Goal: Complete application form

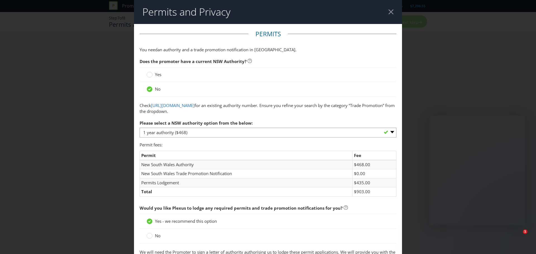
select select "PERMIT_NSW_1_YEAR_AUTHORITY"
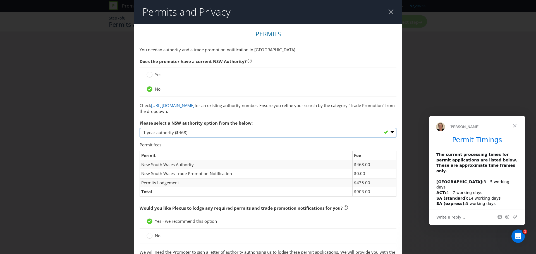
click at [278, 136] on select "-- Please select -- 1 year authority ($468) 3 year authority ($722) 5 year auth…" at bounding box center [268, 133] width 257 height 10
click at [277, 136] on select "-- Please select -- 1 year authority ($468) 3 year authority ($722) 5 year auth…" at bounding box center [268, 133] width 257 height 10
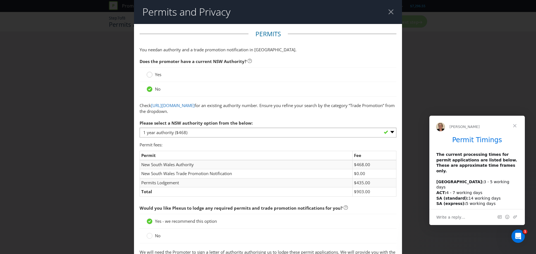
click at [148, 76] on circle at bounding box center [150, 75] width 6 height 6
click at [0, 0] on input "Yes" at bounding box center [0, 0] width 0 height 0
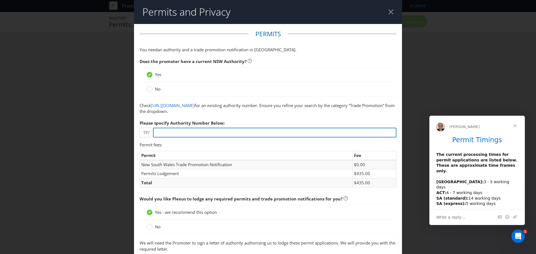
click at [171, 130] on input "number" at bounding box center [274, 133] width 243 height 10
paste input "04024"
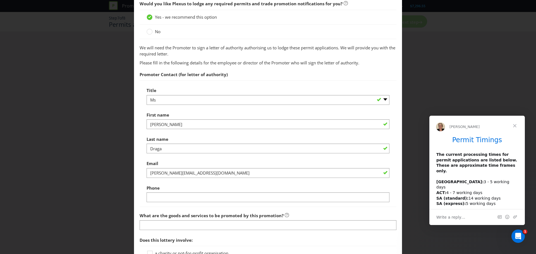
scroll to position [223, 0]
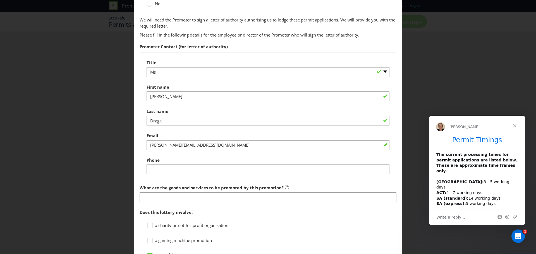
type input "04024"
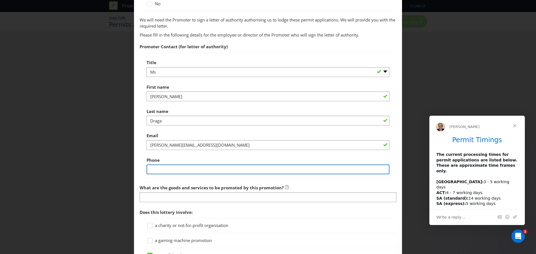
click at [164, 168] on input "text" at bounding box center [268, 170] width 243 height 10
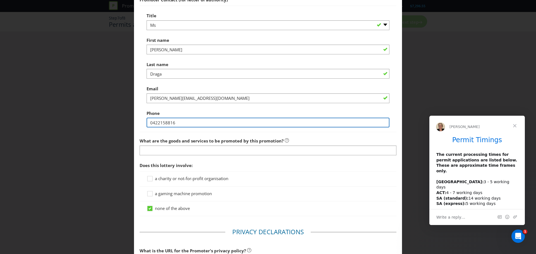
scroll to position [279, 0]
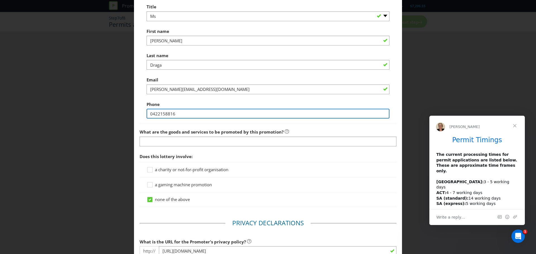
type input "0422158816"
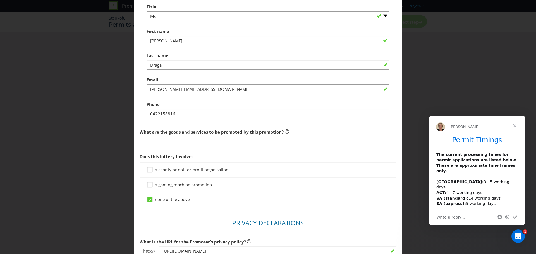
click at [190, 140] on input "text" at bounding box center [268, 142] width 257 height 10
type input "C"
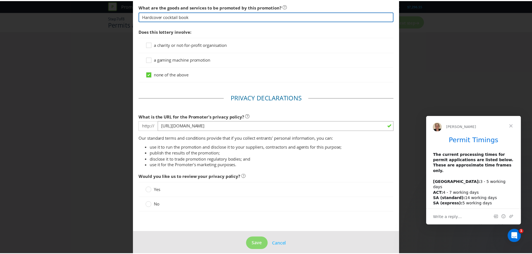
scroll to position [410, 0]
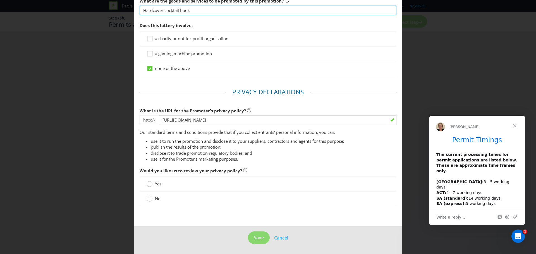
type input "Hardcover cocktail book"
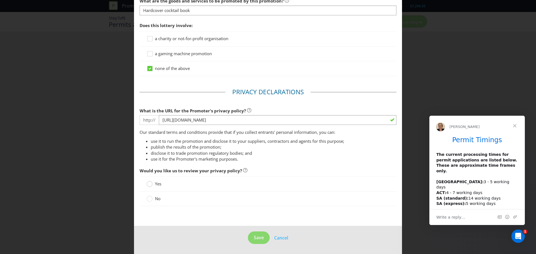
click at [149, 184] on div at bounding box center [149, 182] width 3 height 3
click at [0, 0] on input "Yes" at bounding box center [0, 0] width 0 height 0
click at [256, 238] on span "Save" at bounding box center [259, 238] width 10 height 6
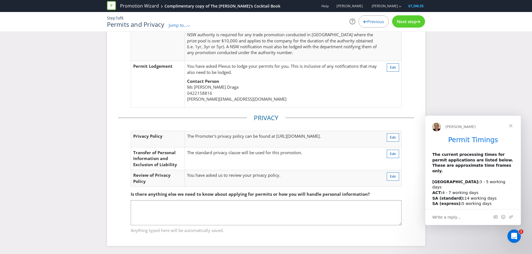
scroll to position [86, 0]
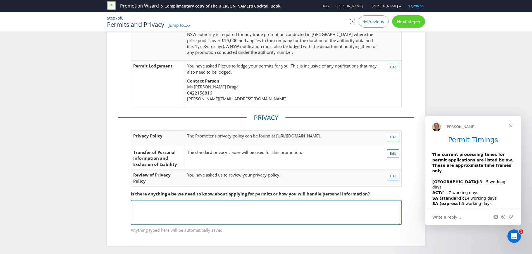
click at [224, 212] on textarea at bounding box center [266, 212] width 271 height 25
paste textarea "[EMAIL_ADDRESS][DOMAIN_NAME]"
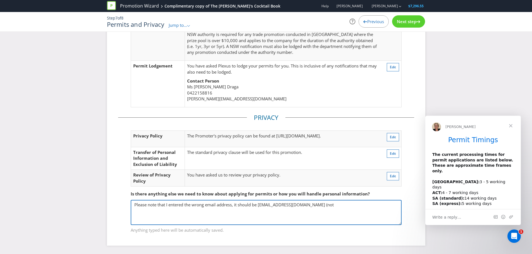
paste textarea "[EMAIL_ADDRESS][DOMAIN_NAME]"
type textarea "Please note that I entered the wrong email address, it should be [EMAIL_ADDRESS…"
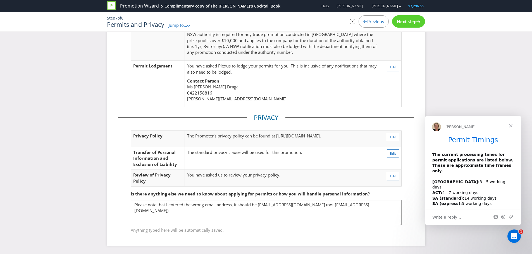
click at [404, 21] on span "Next step" at bounding box center [407, 22] width 20 height 6
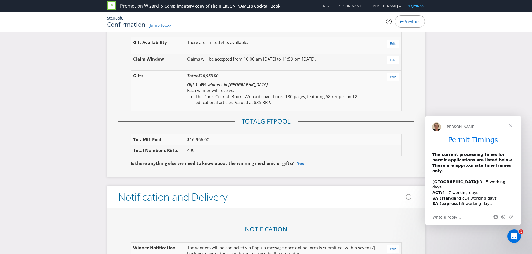
scroll to position [754, 0]
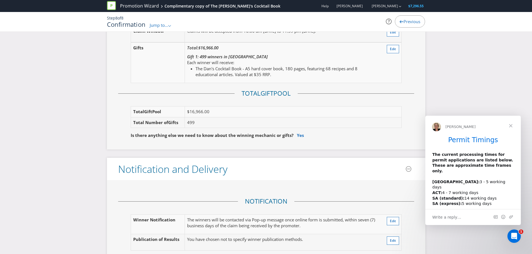
click at [319, 126] on td "499" at bounding box center [293, 122] width 216 height 11
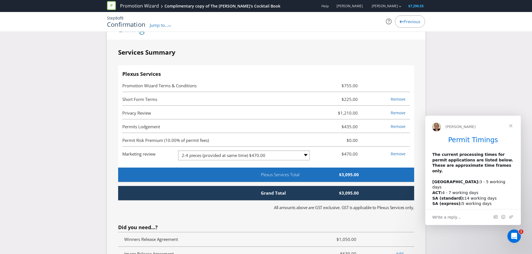
scroll to position [1452, 0]
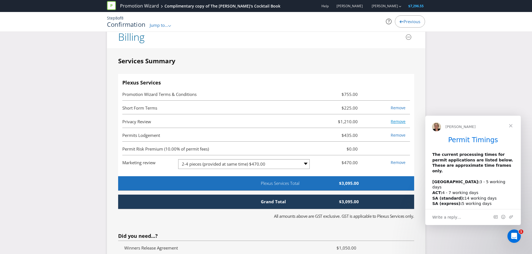
click at [402, 124] on link "Remove" at bounding box center [398, 121] width 15 height 5
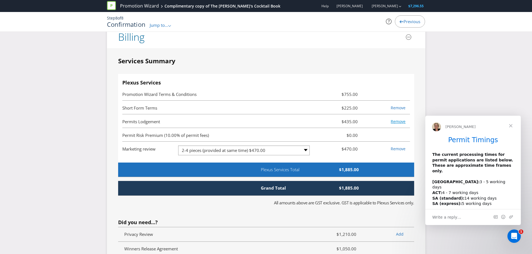
click at [397, 124] on link "Remove" at bounding box center [398, 121] width 15 height 5
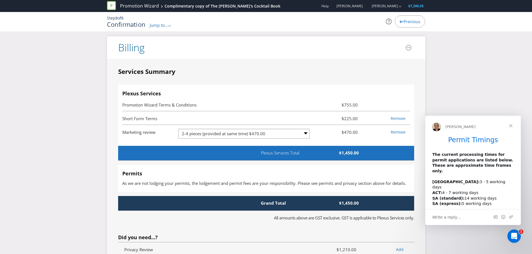
scroll to position [1387, 0]
